Goal: Task Accomplishment & Management: Manage account settings

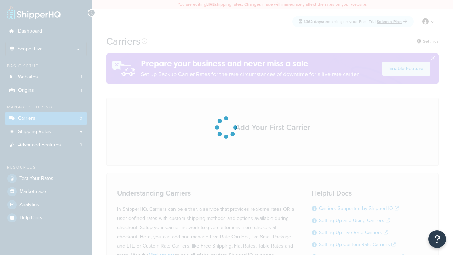
scroll to position [62, 0]
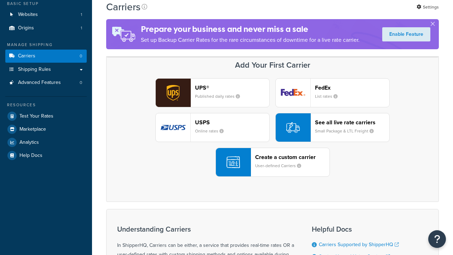
click at [352, 87] on header "FedEx" at bounding box center [352, 87] width 74 height 7
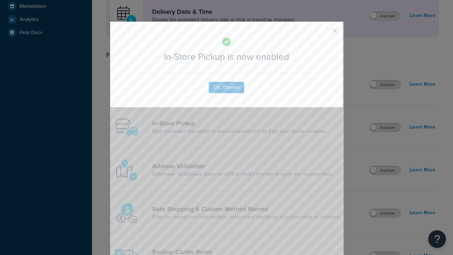
click at [324, 33] on button "button" at bounding box center [324, 33] width 2 height 2
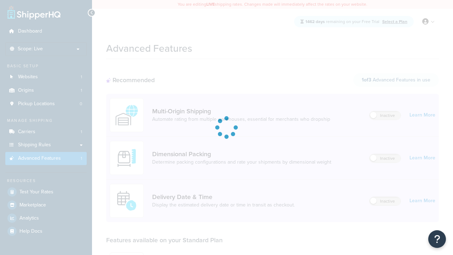
scroll to position [185, 0]
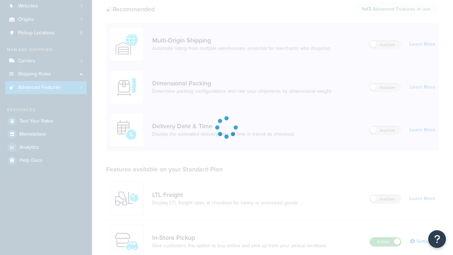
click at [385, 237] on label "Active" at bounding box center [385, 241] width 31 height 8
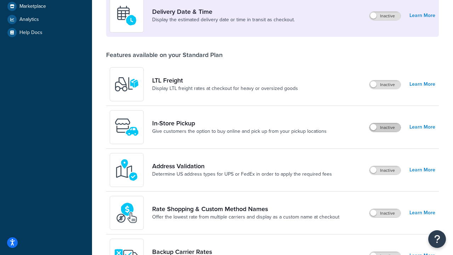
scroll to position [172, 0]
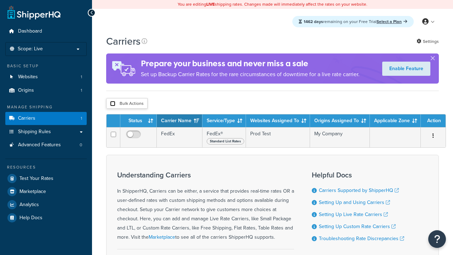
click at [112, 104] on input "checkbox" at bounding box center [112, 103] width 5 height 5
checkbox input "true"
click at [0, 0] on button "Delete" at bounding box center [0, 0] width 0 height 0
